Goal: Information Seeking & Learning: Learn about a topic

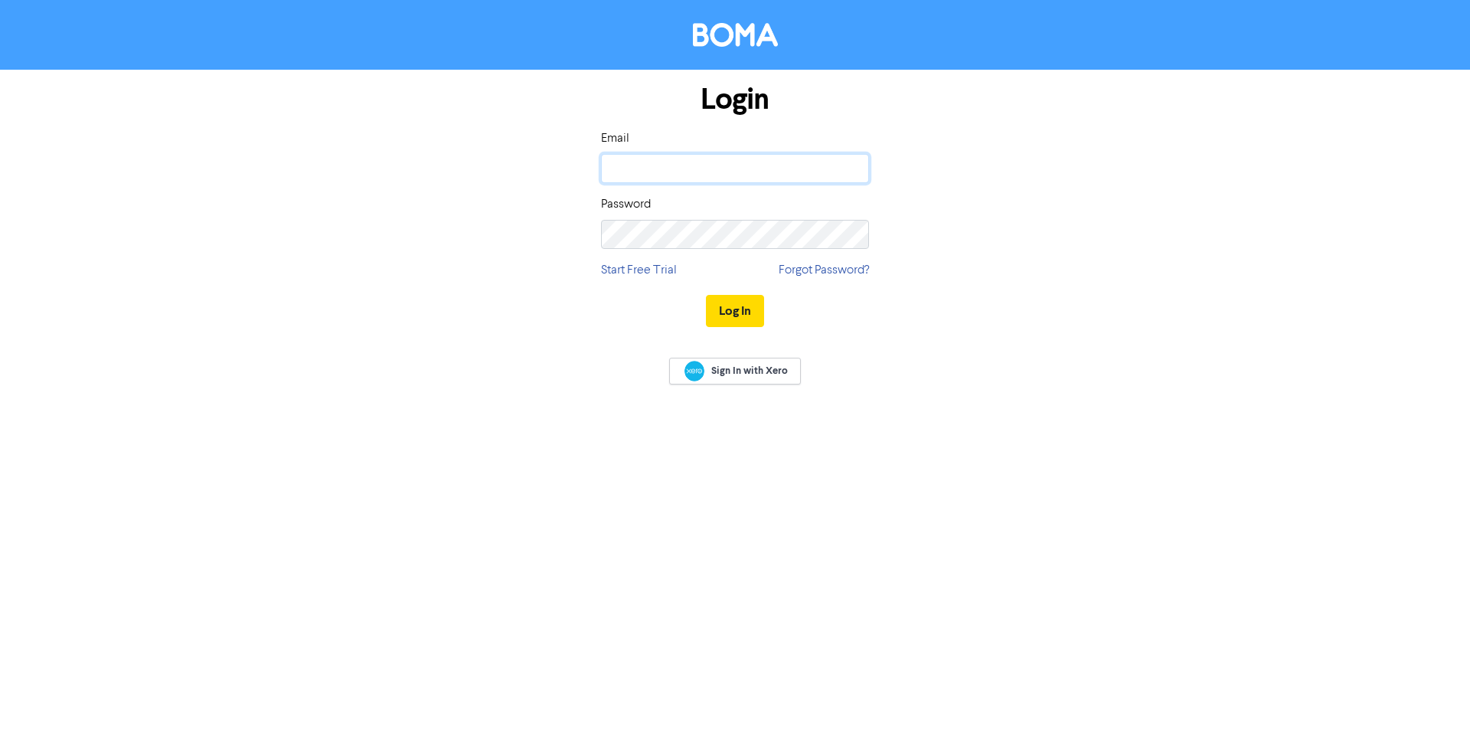
click at [683, 182] on input "email" at bounding box center [735, 168] width 268 height 29
click at [701, 170] on input "email" at bounding box center [735, 168] width 268 height 29
drag, startPoint x: 788, startPoint y: 158, endPoint x: 364, endPoint y: 184, distance: 424.2
click at [364, 184] on div "Login Email [PERSON_NAME][EMAIL_ADDRESS][PERSON_NAME][DOMAIN_NAME] Password Sta…" at bounding box center [735, 206] width 873 height 273
type input "[EMAIL_ADDRESS][DOMAIN_NAME]"
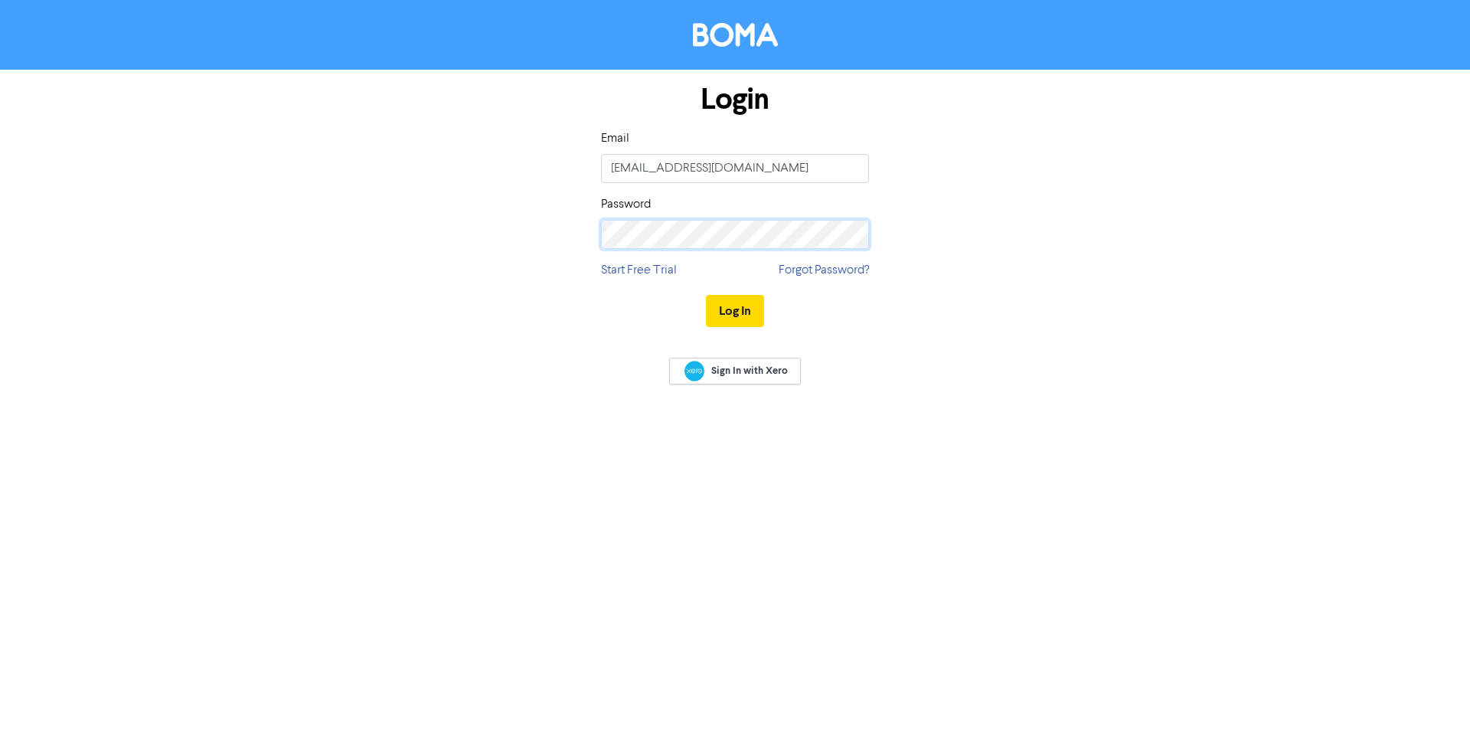
click at [706, 295] on button "Log In" at bounding box center [735, 311] width 58 height 32
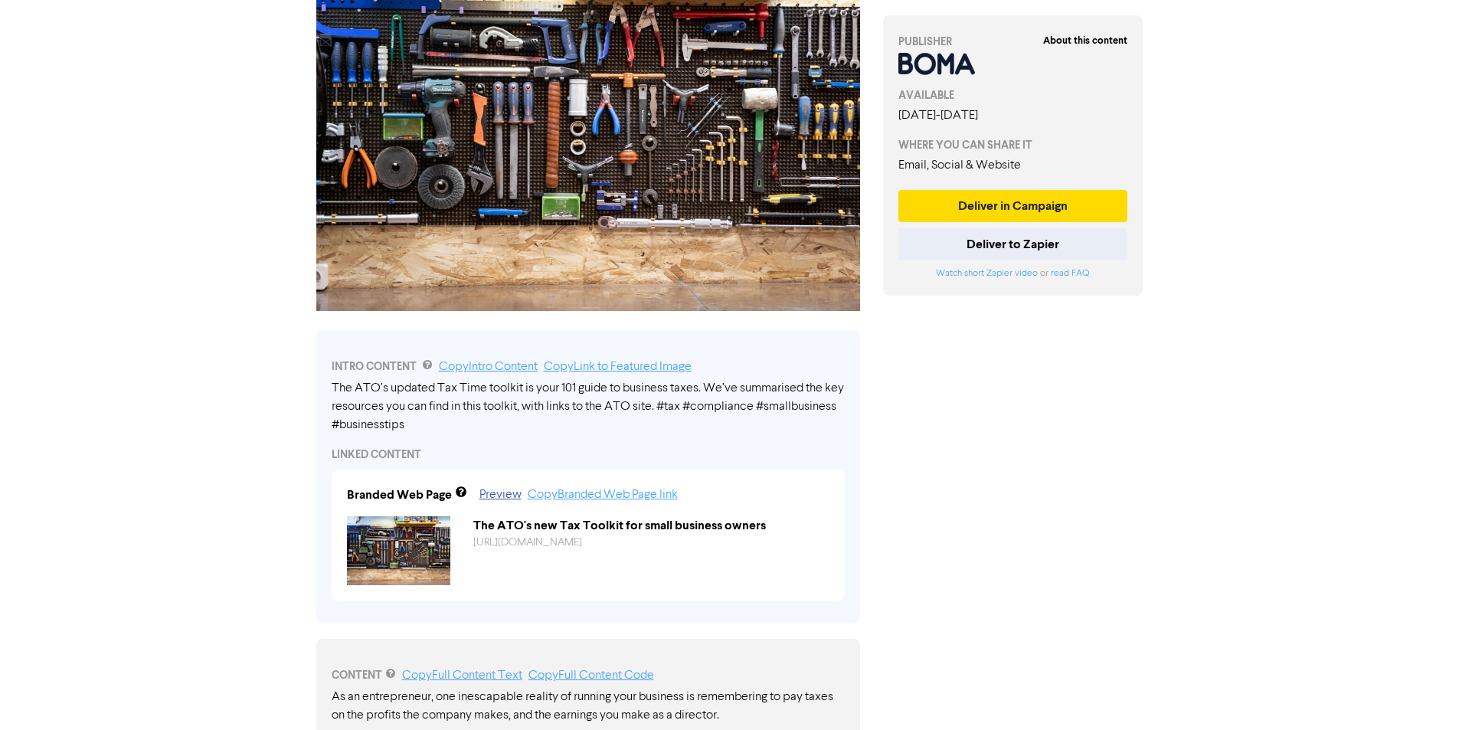
scroll to position [633, 0]
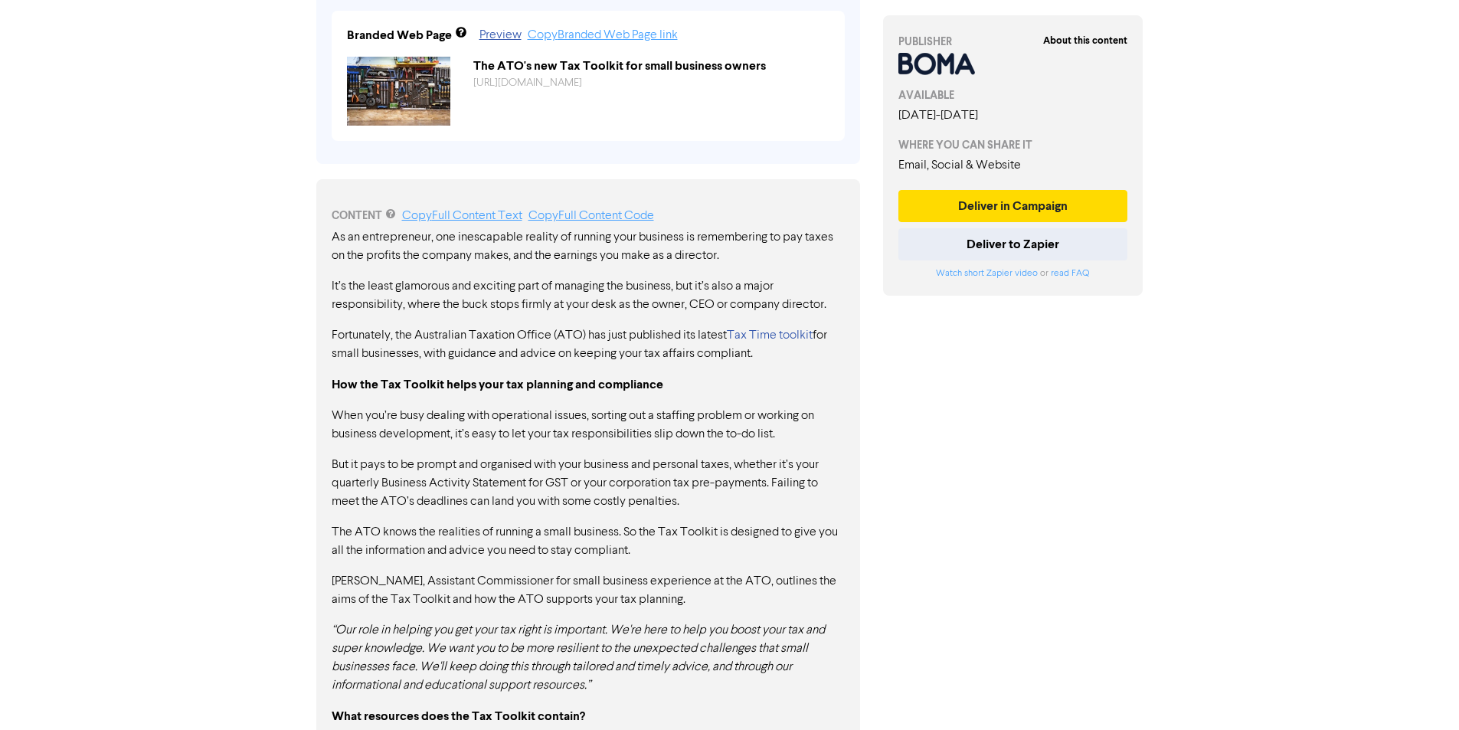
click at [622, 346] on p "Fortunately, the Australian Taxation Office (ATO) has just published its latest…" at bounding box center [588, 344] width 513 height 37
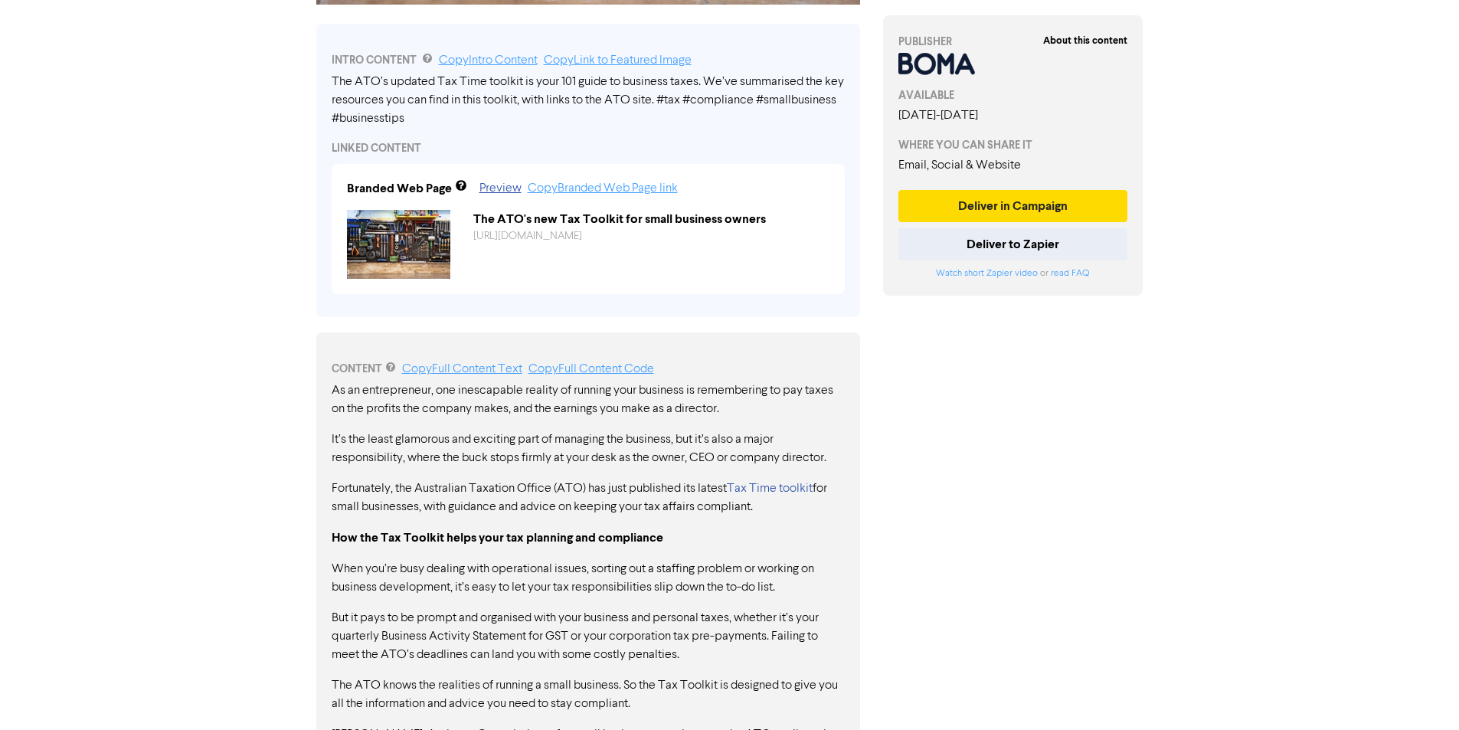
scroll to position [327, 0]
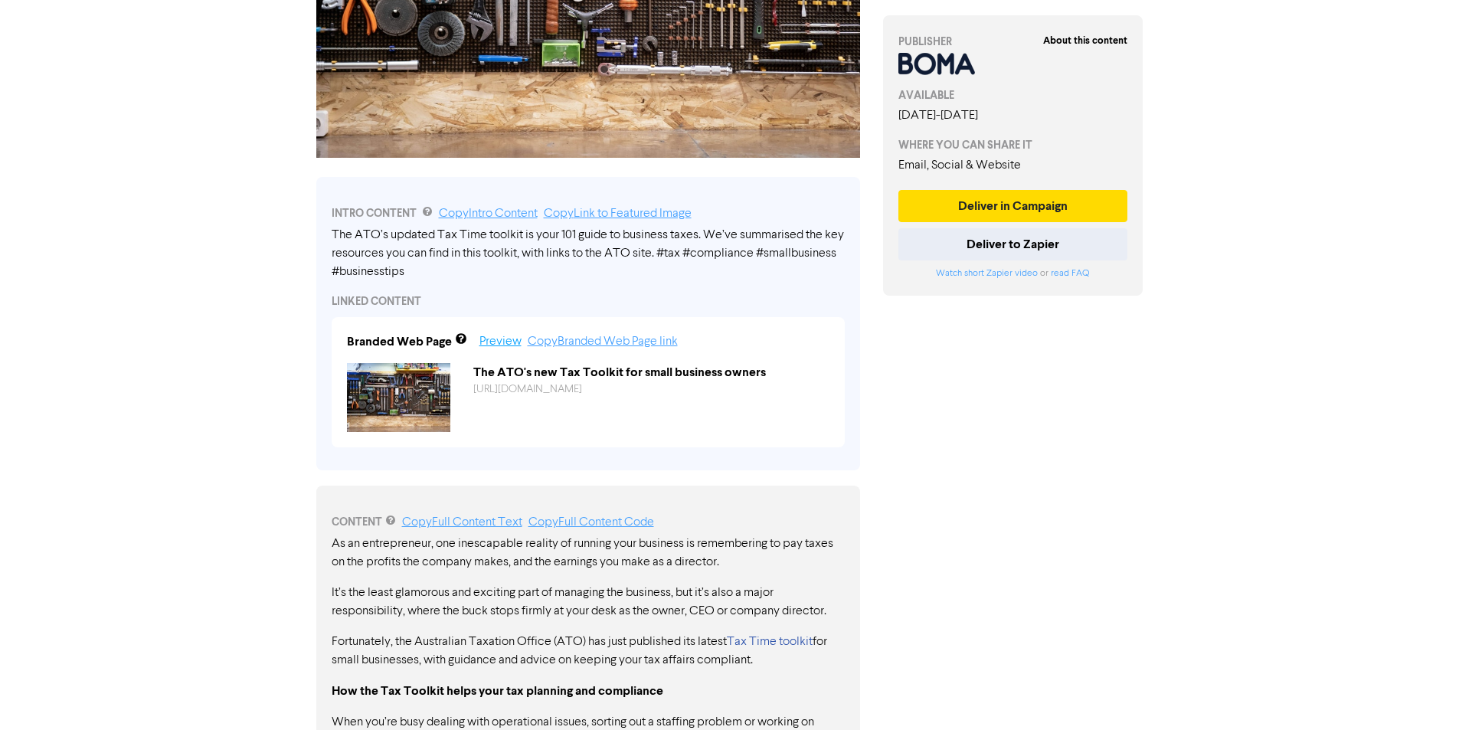
click at [514, 341] on link "Preview" at bounding box center [500, 341] width 42 height 12
